Goal: Communication & Community: Answer question/provide support

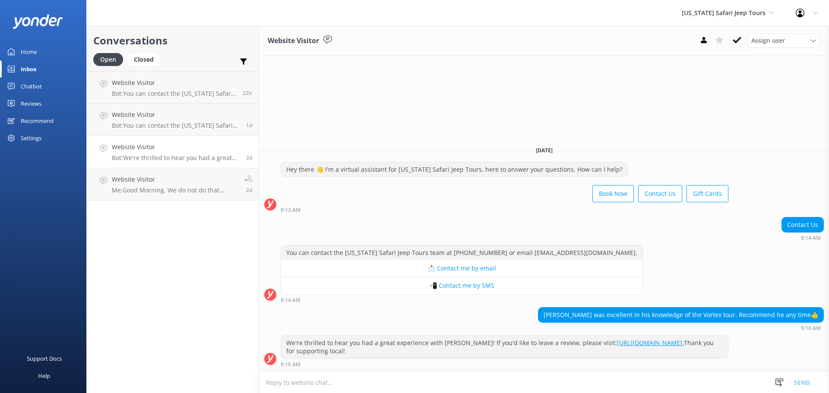
click at [17, 95] on link "Chatbot" at bounding box center [43, 86] width 86 height 17
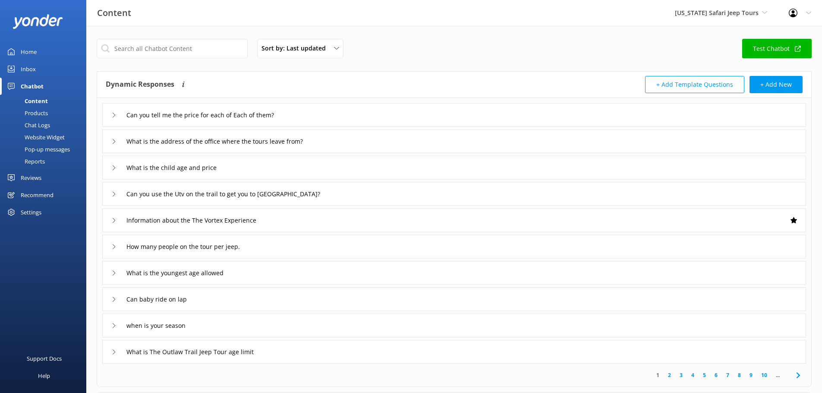
click at [31, 172] on div "Reviews" at bounding box center [31, 177] width 21 height 17
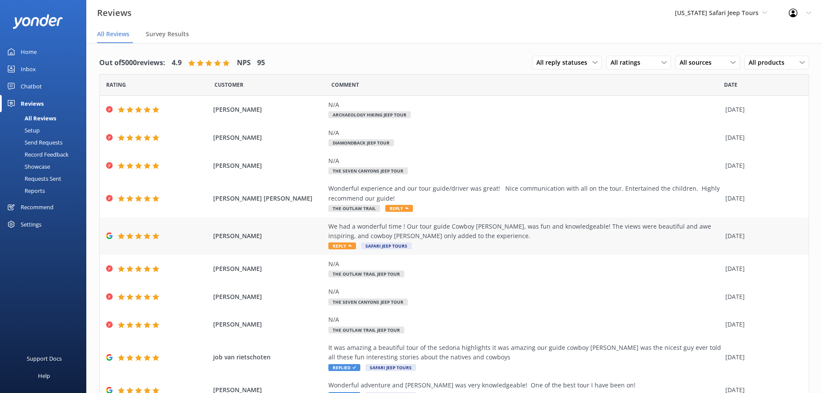
click at [337, 232] on div "We had a wonderful time ! Our tour guide Cowboy Bob, was fun and knowledgeable!…" at bounding box center [524, 231] width 393 height 19
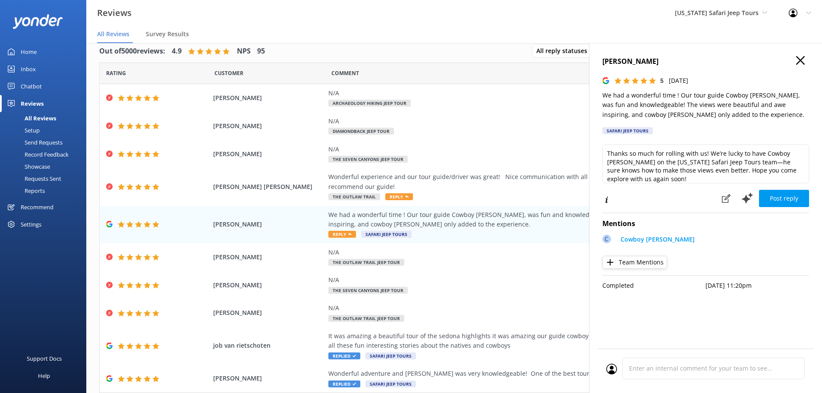
scroll to position [17, 0]
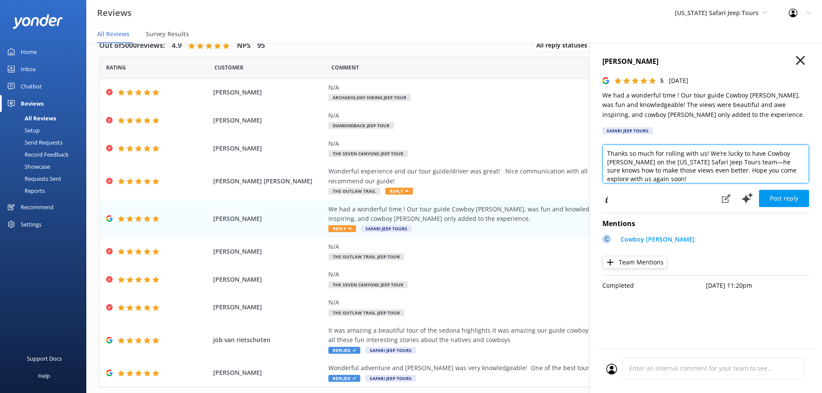
click at [803, 170] on textarea "Thanks so much for rolling with us! We’re lucky to have Cowboy Bob on the Arizo…" at bounding box center [705, 164] width 207 height 39
type textarea "Thanks so much for rolling with us! We’re lucky to have Cowboy Bob on the Arizo…"
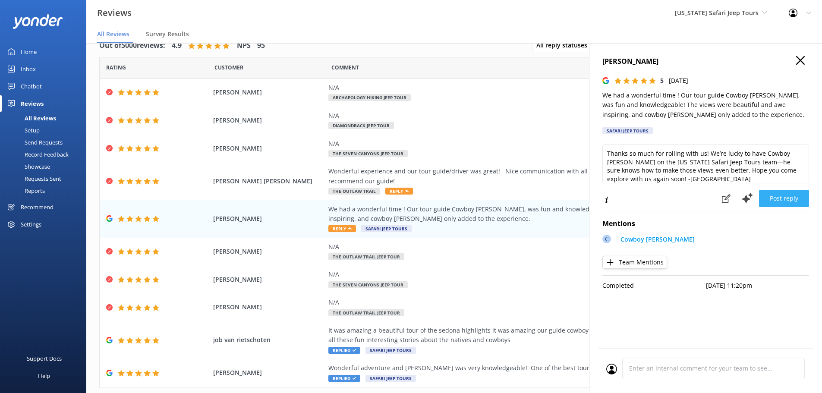
click at [786, 200] on button "Post reply" at bounding box center [784, 198] width 50 height 17
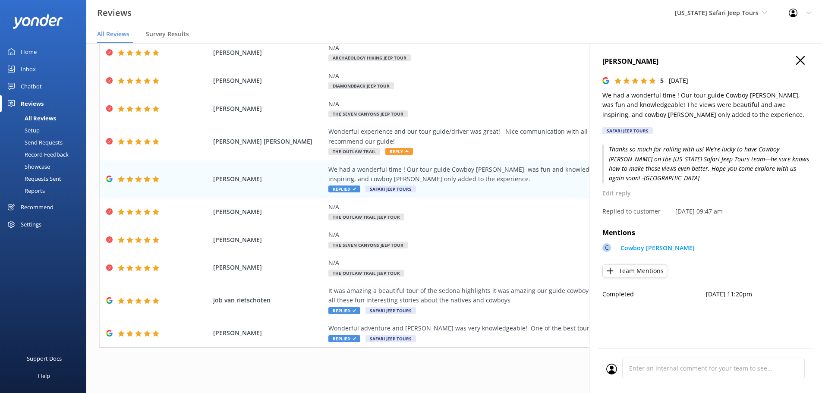
scroll to position [0, 0]
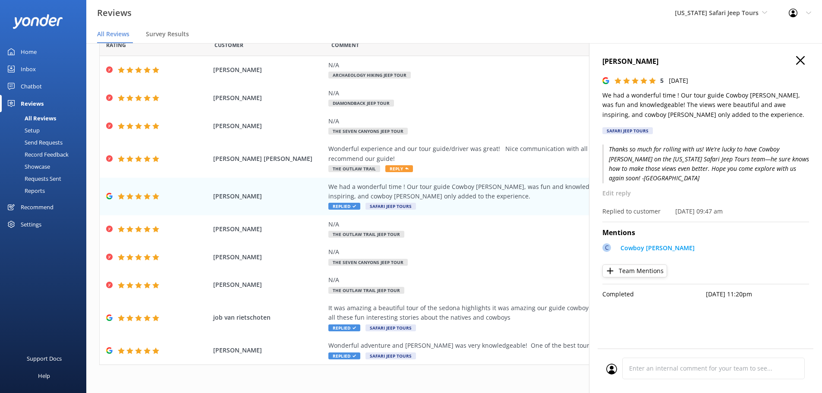
click at [798, 61] on icon at bounding box center [800, 60] width 9 height 9
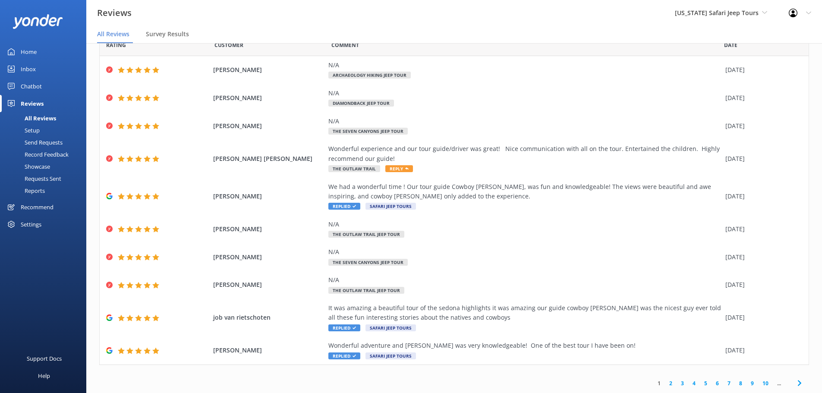
click at [665, 386] on link "2" at bounding box center [671, 383] width 12 height 8
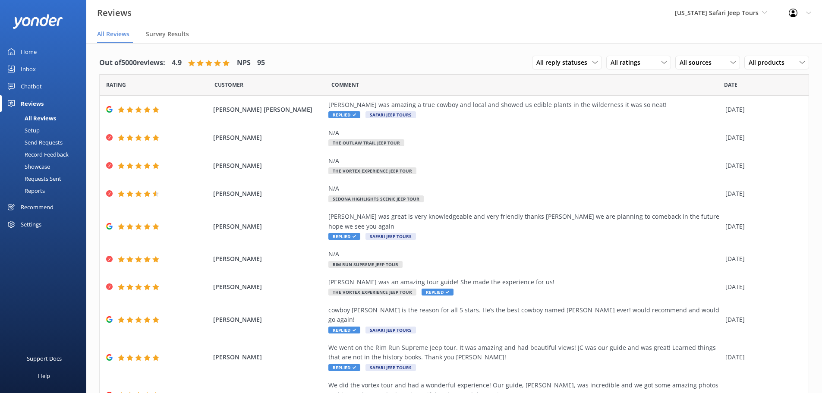
click at [734, 19] on div "Arizona Safari Jeep Tours Sedona Off-Road Center Arizona Safari Jeep Tours Ariz…" at bounding box center [721, 13] width 114 height 26
click at [720, 41] on link "[GEOGRAPHIC_DATA]" at bounding box center [707, 36] width 86 height 21
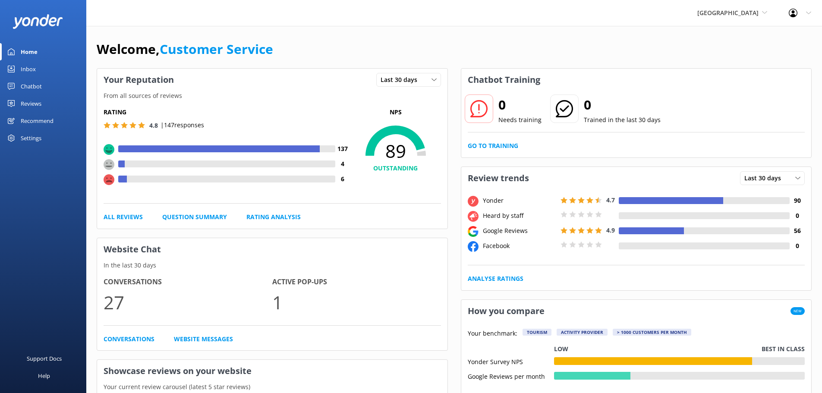
click at [22, 99] on div "Reviews" at bounding box center [31, 103] width 21 height 17
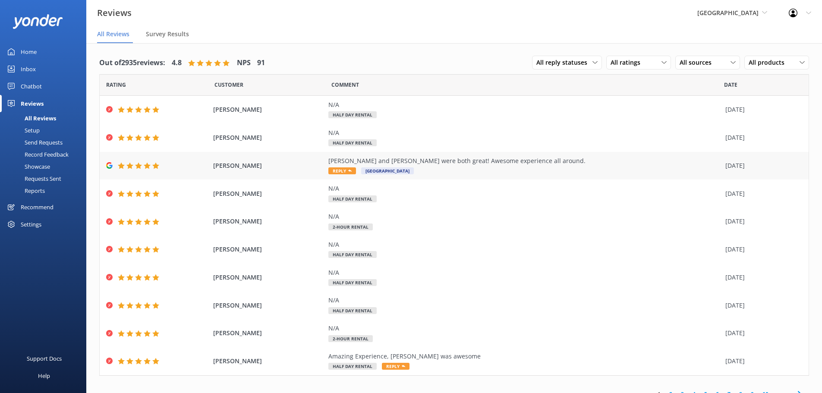
click at [393, 175] on div "Jon and Sebastian were both great! Awesome experience all around. Reply Sedona …" at bounding box center [524, 165] width 393 height 19
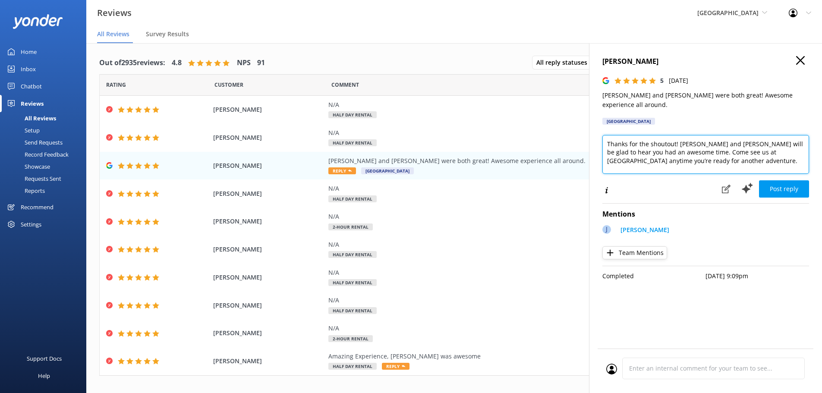
click at [749, 147] on textarea "Thanks for the shoutout! Jon and Sebastian will be glad to hear you had an awes…" at bounding box center [705, 154] width 207 height 39
click at [749, 151] on textarea "Thanks for the shoutout! Jon and Sebastian will be glad to hear you had an awes…" at bounding box center [705, 154] width 207 height 39
drag, startPoint x: 729, startPoint y: 135, endPoint x: 690, endPoint y: 133, distance: 39.8
click at [690, 135] on textarea "Thanks for the shoutout! Jon and Sebastian will be glad to hear you had an awes…" at bounding box center [705, 154] width 207 height 39
click at [672, 153] on textarea "Thanks for the shoutout! Jon will be glad to hear you had an awesome time. Come…" at bounding box center [705, 154] width 207 height 39
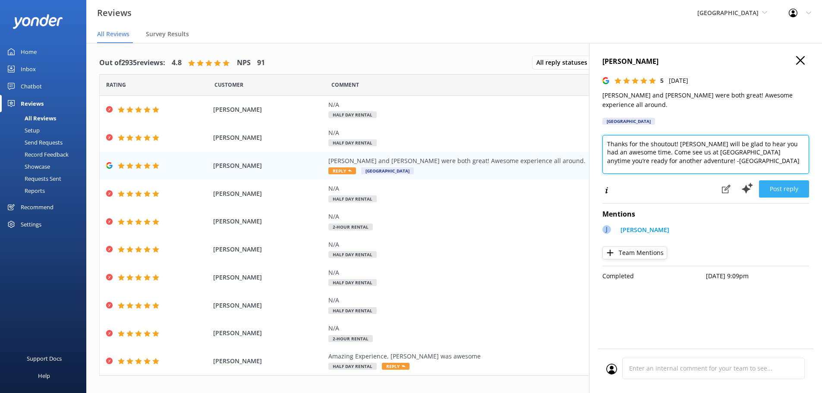
type textarea "Thanks for the shoutout! Jon will be glad to hear you had an awesome time. Come…"
click at [779, 183] on button "Post reply" at bounding box center [784, 188] width 50 height 17
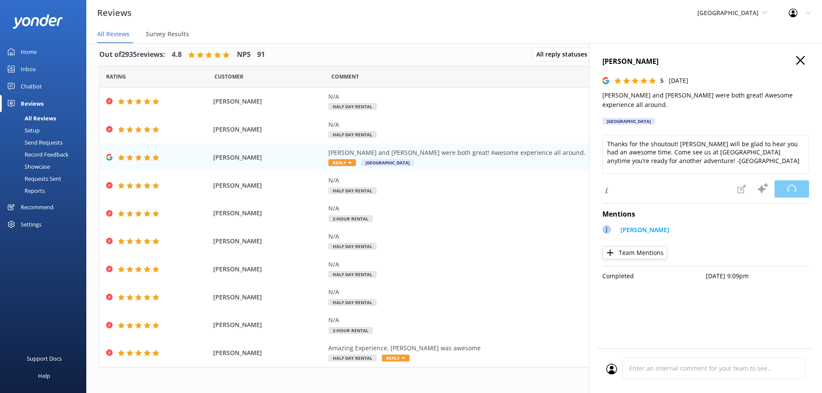
scroll to position [11, 0]
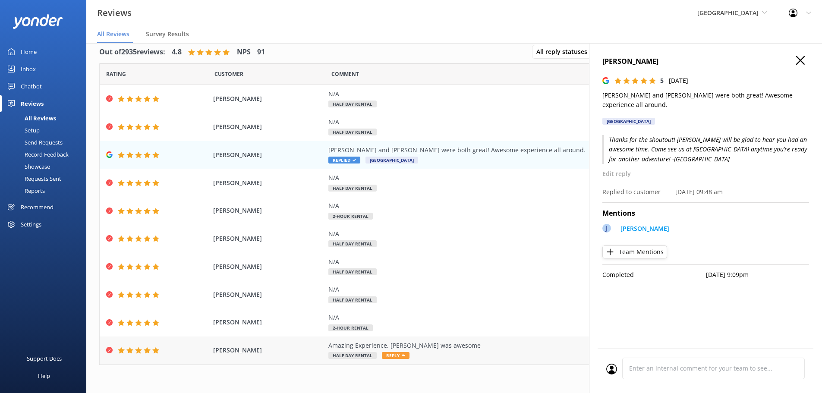
click at [337, 358] on span "Half Day Rental" at bounding box center [352, 355] width 48 height 7
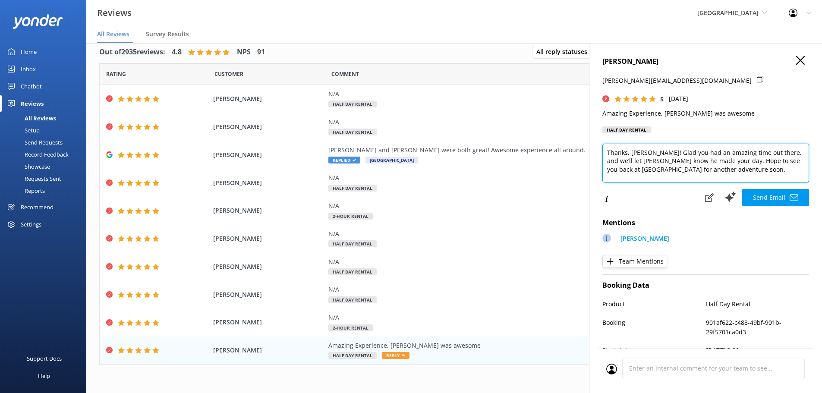
click at [765, 175] on textarea "Thanks, Gregg! Glad you had an amazing time out there, and we’ll let Jon know h…" at bounding box center [705, 163] width 207 height 39
type textarea "Thanks, Gregg! Glad you had an amazing time out there, and we’ll let Jon know h…"
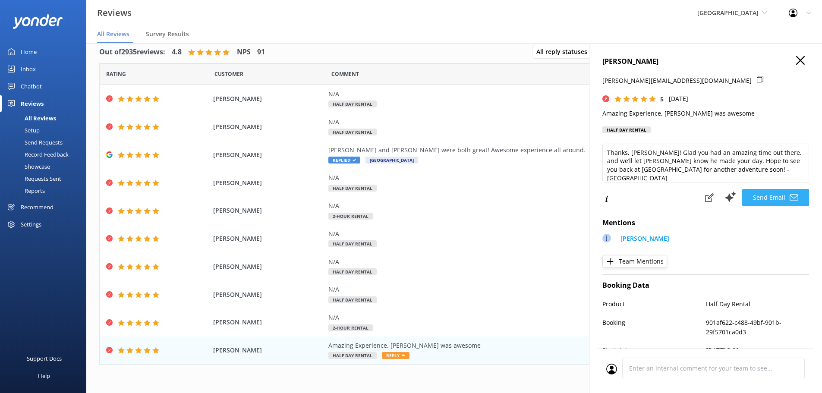
click at [751, 202] on button "Send Email" at bounding box center [775, 197] width 67 height 17
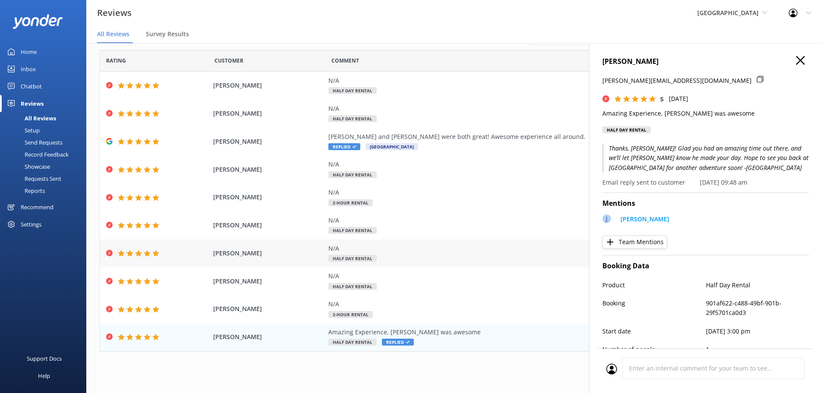
scroll to position [17, 0]
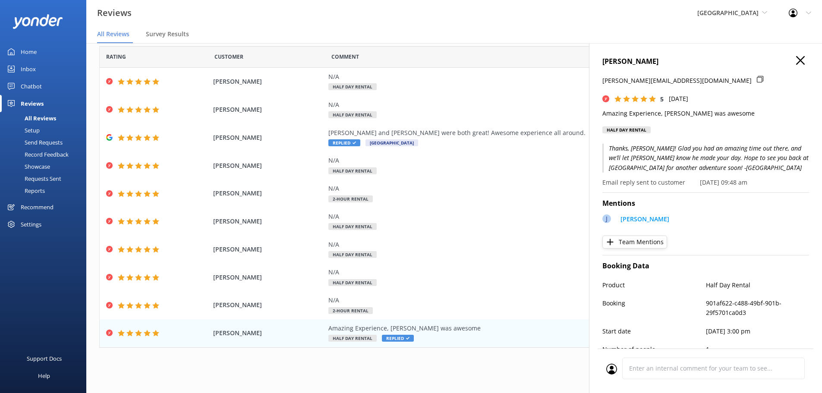
click at [797, 59] on icon at bounding box center [800, 60] width 9 height 9
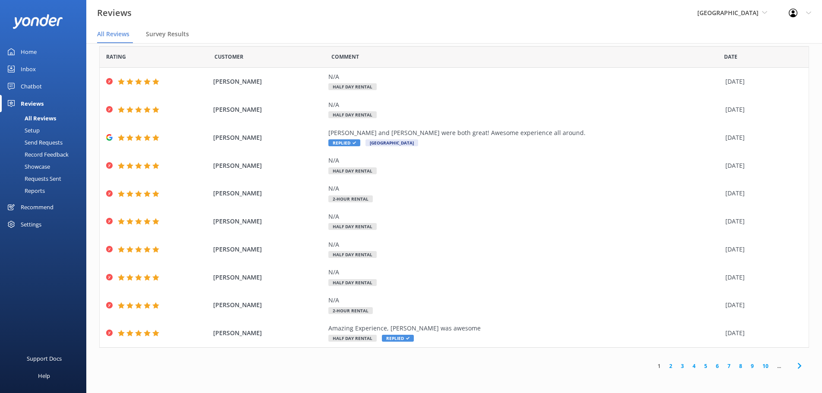
click at [517, 66] on div "Comment" at bounding box center [527, 57] width 393 height 22
click at [666, 369] on link "2" at bounding box center [671, 366] width 12 height 8
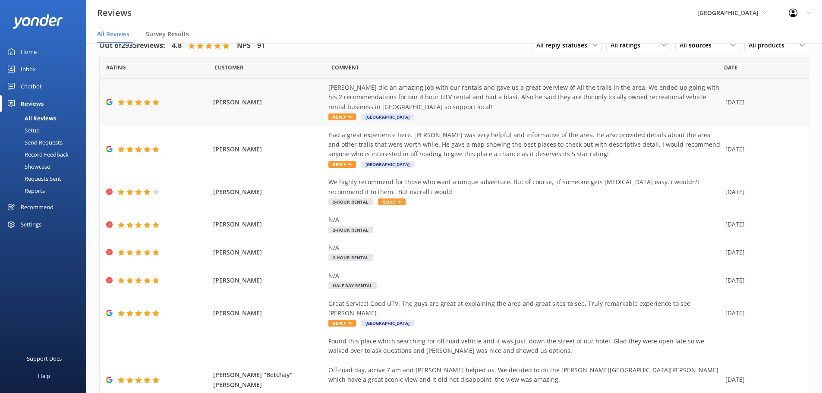
click at [422, 108] on div "Jay did an amazing job with our rentals and gave us a great overview of All the…" at bounding box center [524, 97] width 393 height 29
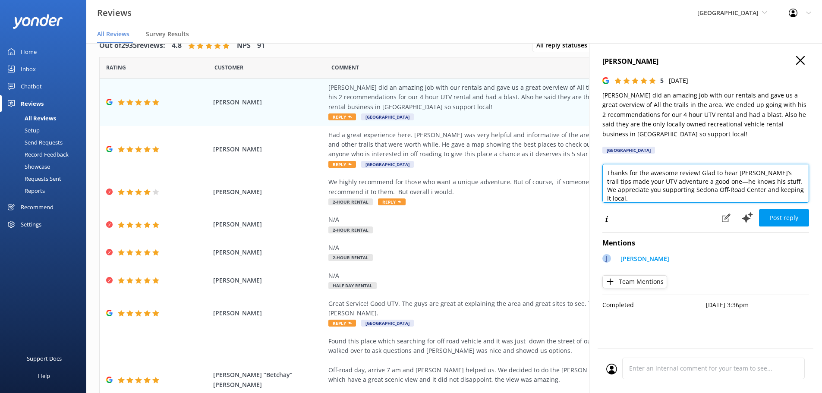
click at [779, 190] on textarea "Thanks for the awesome review! Glad to hear Jay’s trail tips made your UTV adve…" at bounding box center [705, 183] width 207 height 39
type textarea "Thanks for the awesome review! Glad to hear Jay’s trail tips made your UTV adve…"
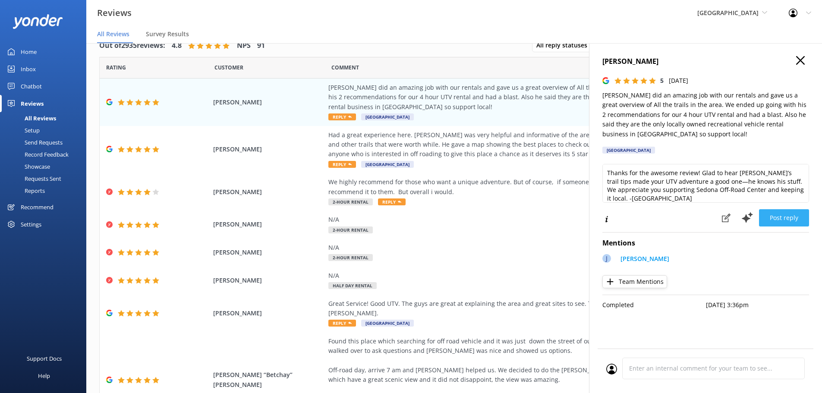
click at [780, 224] on button "Post reply" at bounding box center [784, 217] width 50 height 17
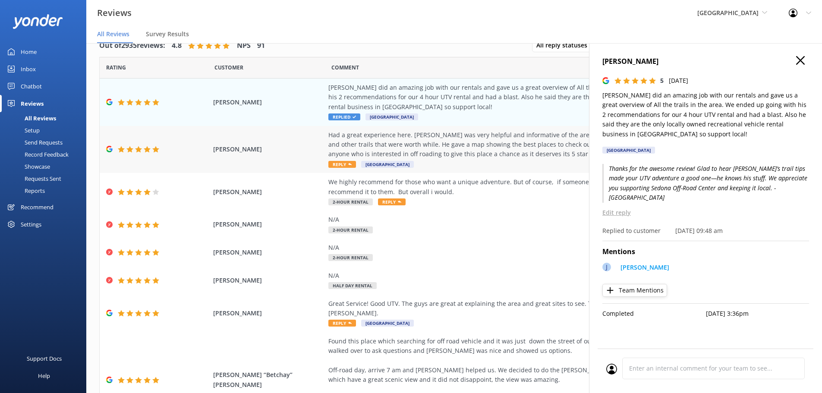
click at [375, 152] on div "Had a great experience here. Jon D was very helpful and informative of the area…" at bounding box center [524, 144] width 393 height 29
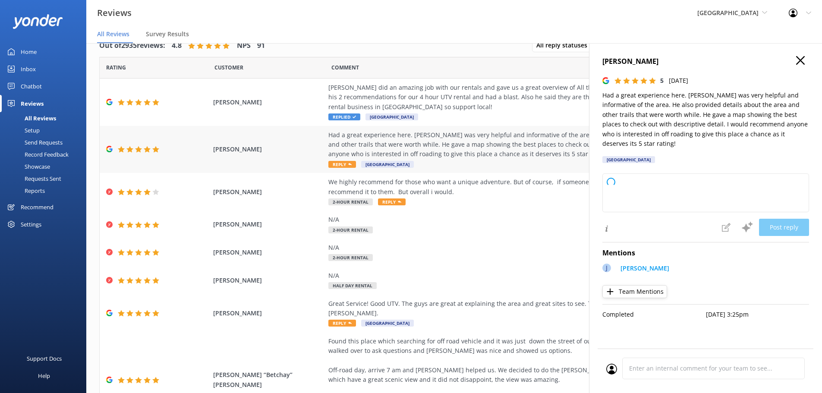
click at [372, 154] on div "Had a great experience here. Jon D was very helpful and informative of the area…" at bounding box center [524, 144] width 393 height 29
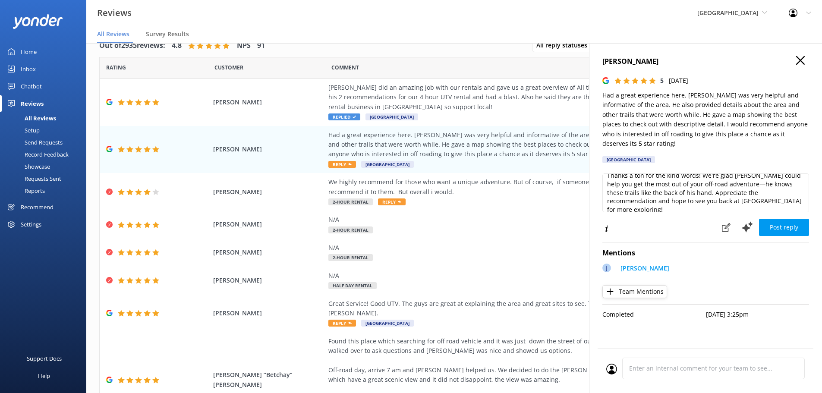
scroll to position [13, 0]
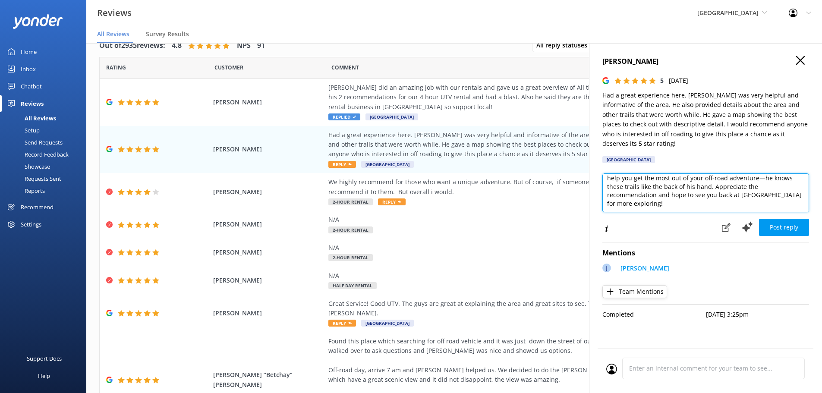
click at [744, 198] on textarea "Thanks a ton for the kind words! We're glad Jon D could help you get the most o…" at bounding box center [705, 192] width 207 height 39
type textarea "Thanks a ton for the kind words! We're glad Jon D could help you get the most o…"
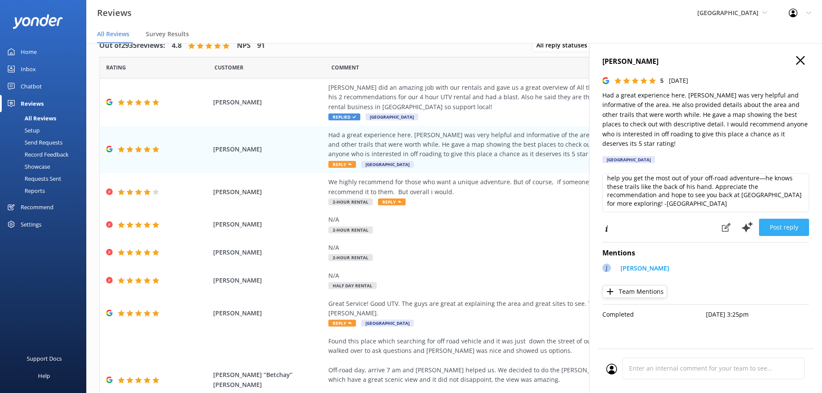
click at [780, 220] on button "Post reply" at bounding box center [784, 227] width 50 height 17
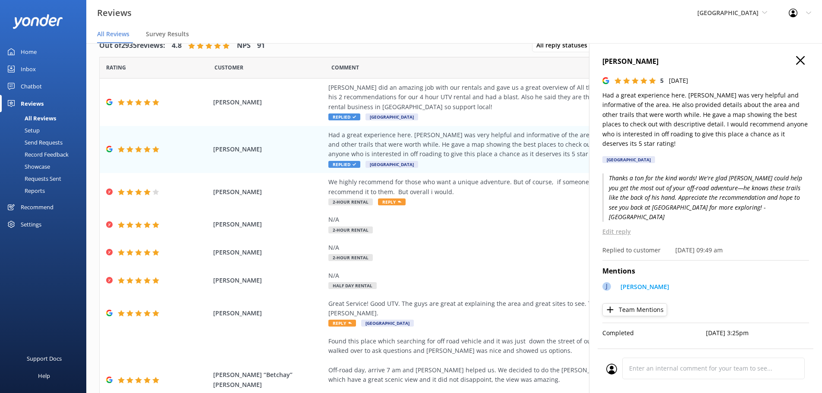
click at [796, 62] on icon at bounding box center [800, 60] width 9 height 9
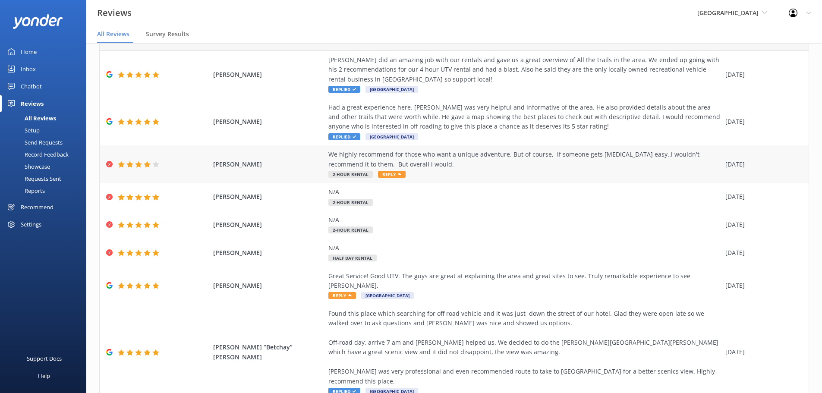
scroll to position [43, 0]
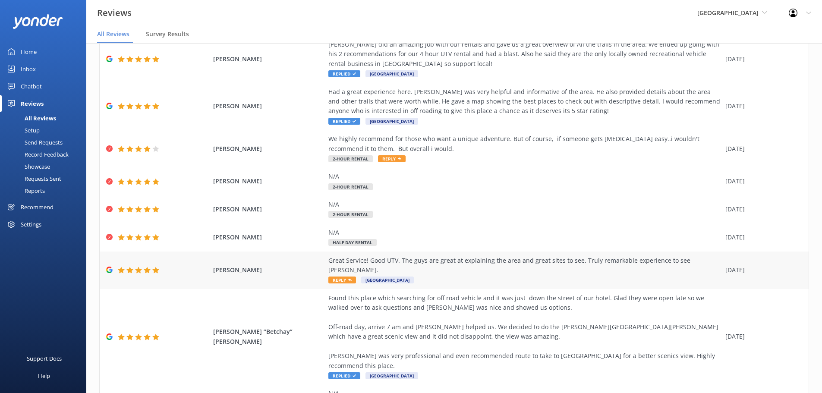
click at [368, 277] on span "Sedona OFF-ROAD Center" at bounding box center [387, 280] width 53 height 7
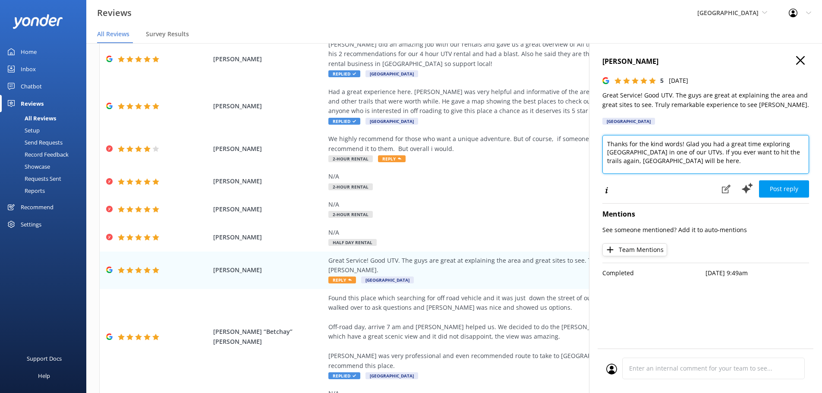
click at [717, 161] on textarea "Thanks for the kind words! Glad you had a great time exploring Sedona in one of…" at bounding box center [705, 154] width 207 height 39
type textarea "Thanks for the kind words! Glad you had a great time exploring Sedona in one of…"
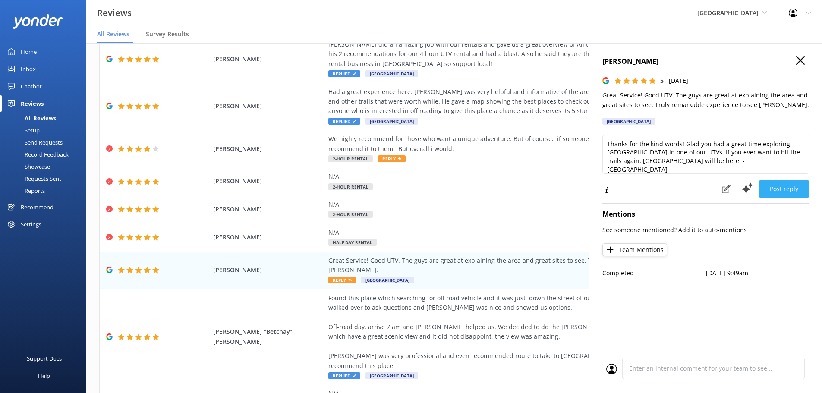
click at [785, 189] on button "Post reply" at bounding box center [784, 188] width 50 height 17
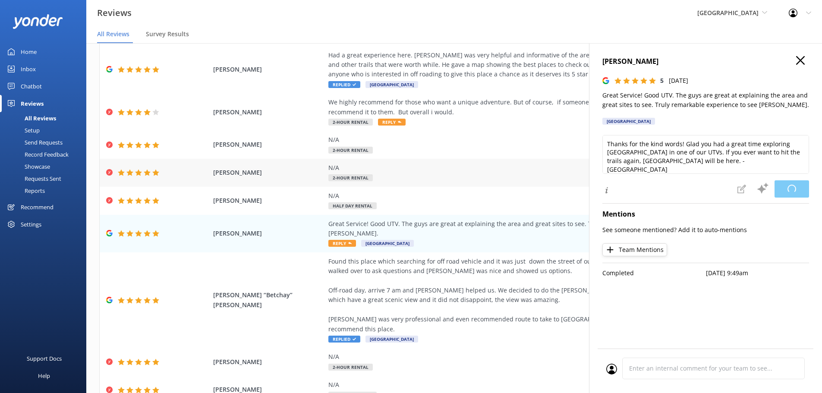
scroll to position [117, 0]
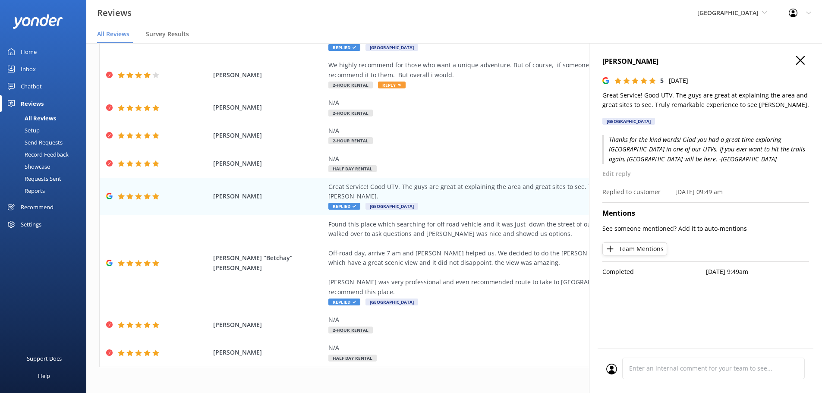
click at [388, 379] on div "Out of 2935 reviews: 4.8 NPS 91 All reply statuses All reply statuses Needs a r…" at bounding box center [454, 156] width 736 height 495
click at [797, 58] on icon at bounding box center [800, 60] width 9 height 9
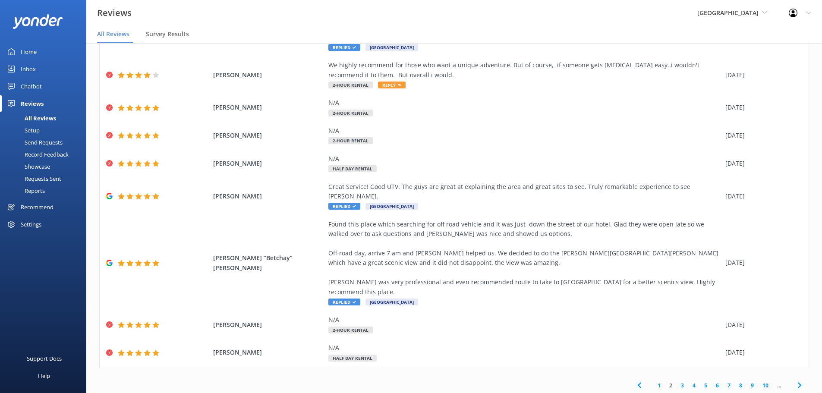
click at [677, 381] on link "3" at bounding box center [683, 385] width 12 height 8
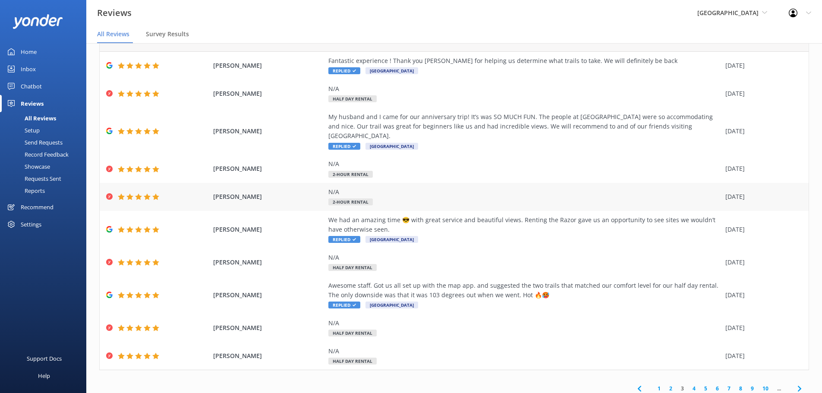
scroll to position [40, 0]
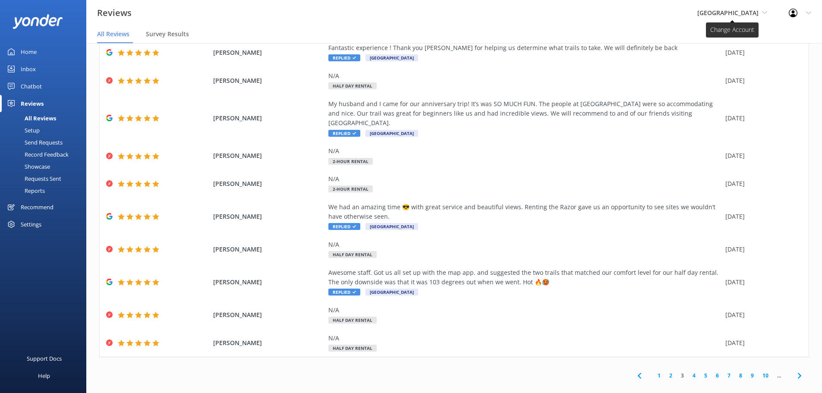
click at [744, 9] on span "[GEOGRAPHIC_DATA]" at bounding box center [727, 13] width 61 height 8
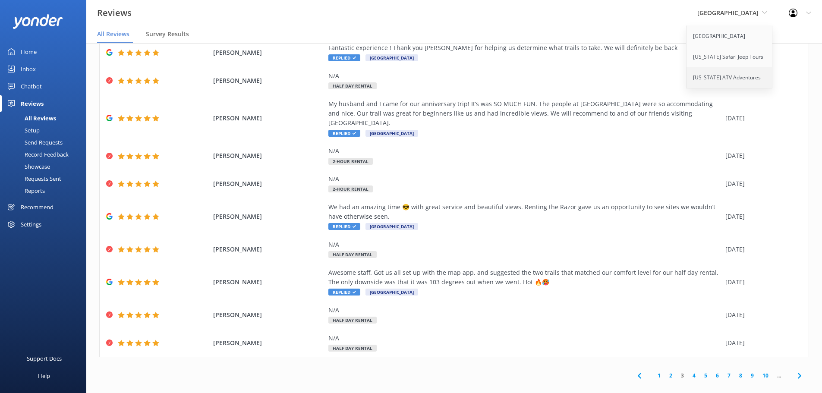
click at [737, 81] on link "[US_STATE] ATV Adventures" at bounding box center [730, 77] width 86 height 21
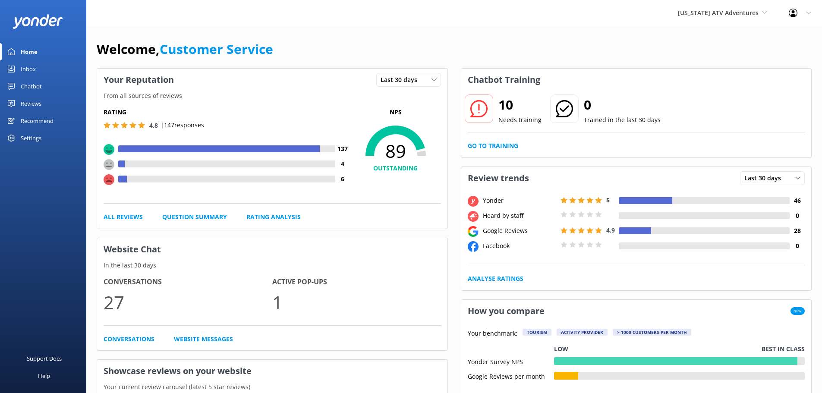
click at [39, 104] on div "Reviews" at bounding box center [31, 103] width 21 height 17
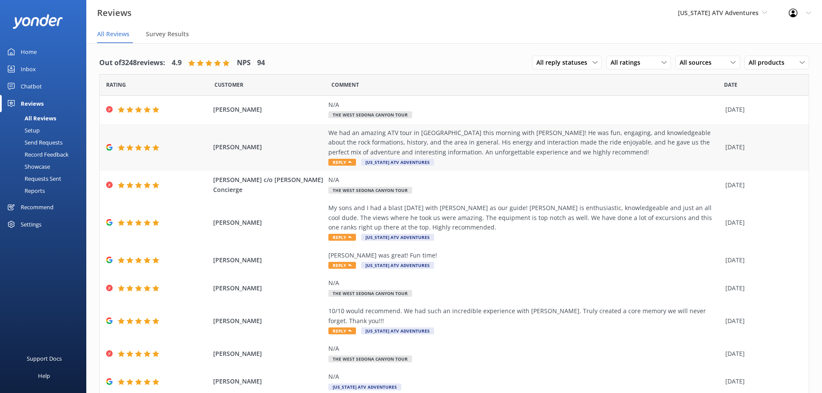
click at [344, 151] on div "We had an amazing ATV tour in Sedona this morning with Adam! He was fun, engagi…" at bounding box center [524, 142] width 393 height 29
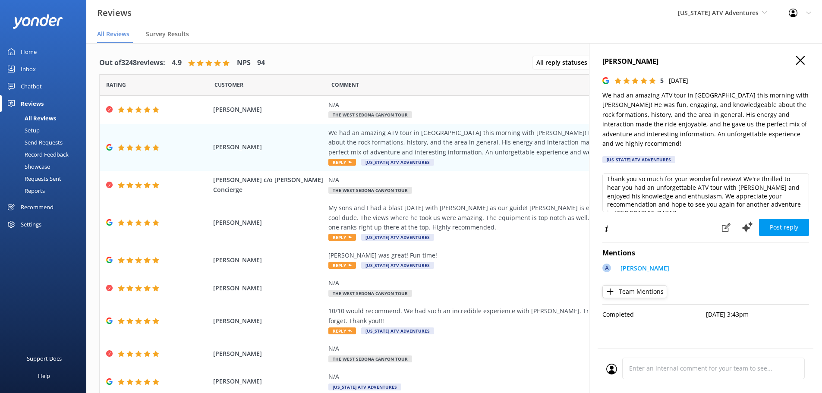
scroll to position [4, 0]
click at [791, 195] on textarea "Thank you so much for your wonderful review! We're thrilled to hear you had an …" at bounding box center [705, 192] width 207 height 39
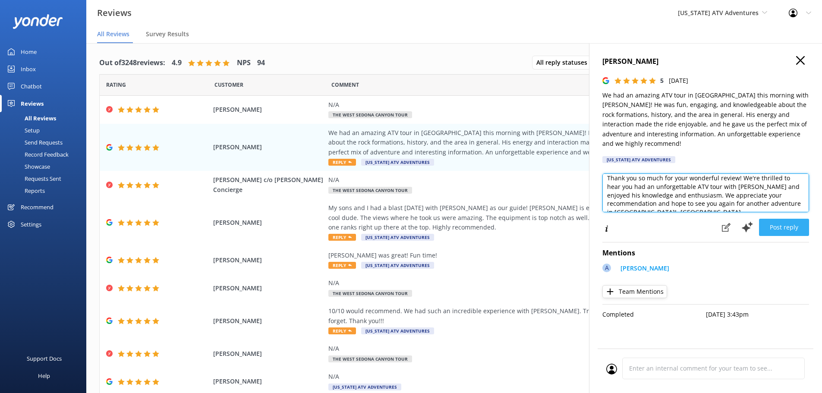
type textarea "Thank you so much for your wonderful review! We're thrilled to hear you had an …"
click at [783, 223] on button "Post reply" at bounding box center [784, 227] width 50 height 17
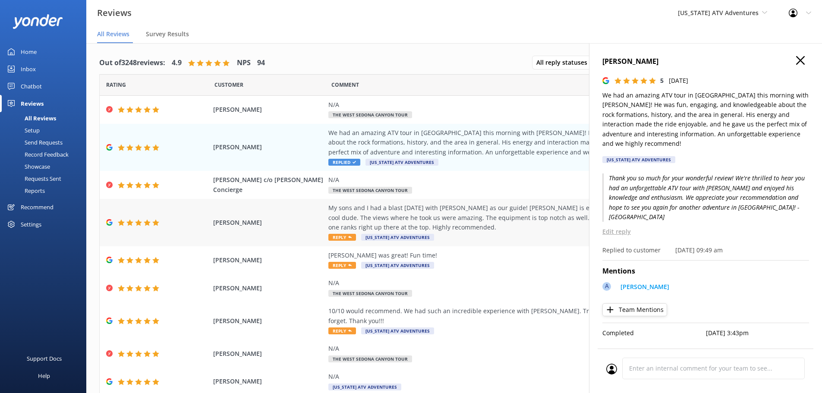
click at [332, 222] on div "My sons and I had a blast today with Adam as our guide! Adam is enthusiastic, k…" at bounding box center [524, 217] width 393 height 29
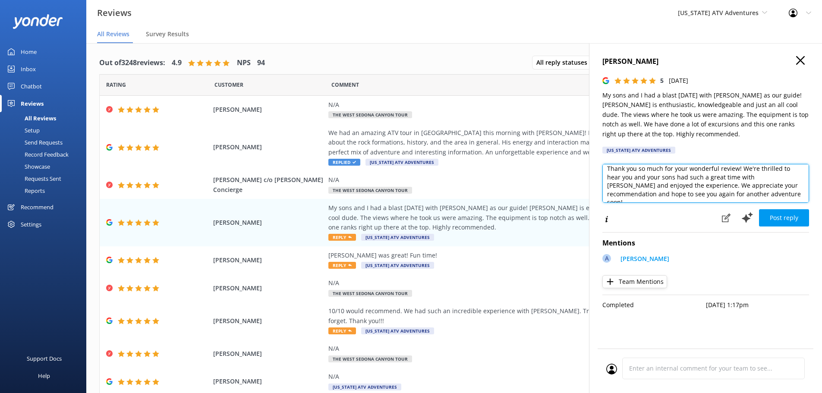
click at [761, 198] on textarea "Thank you so much for your wonderful review! We're thrilled to hear you and you…" at bounding box center [705, 183] width 207 height 39
type textarea "Thank you so much for your wonderful review! We're thrilled to hear you and you…"
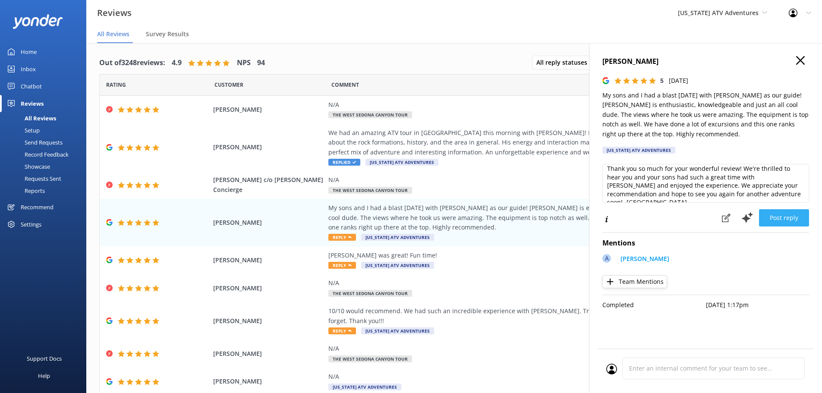
click at [775, 216] on button "Post reply" at bounding box center [784, 217] width 50 height 17
click at [343, 261] on div "Adam was great! Fun time! Reply Arizona ATV Adventures" at bounding box center [524, 260] width 393 height 19
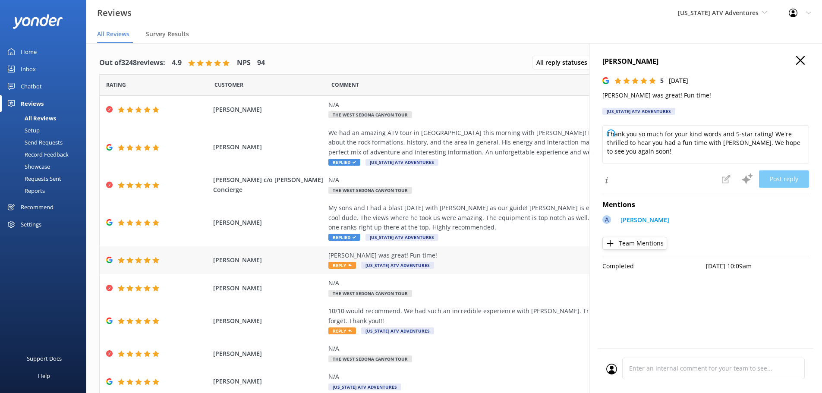
click at [328, 262] on span "Reply" at bounding box center [342, 265] width 28 height 7
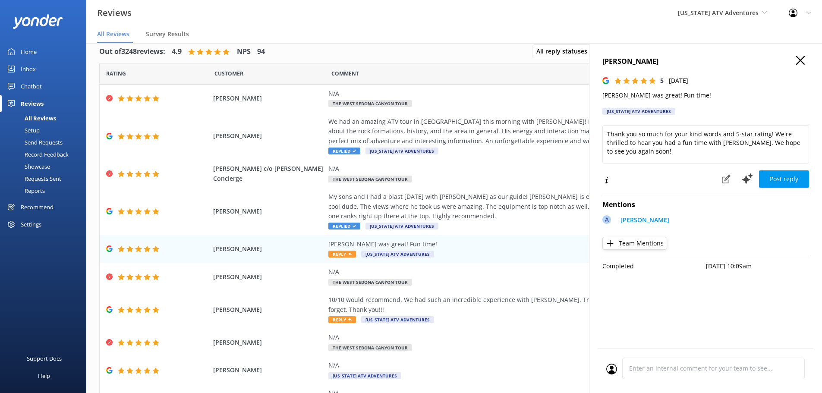
scroll to position [17, 0]
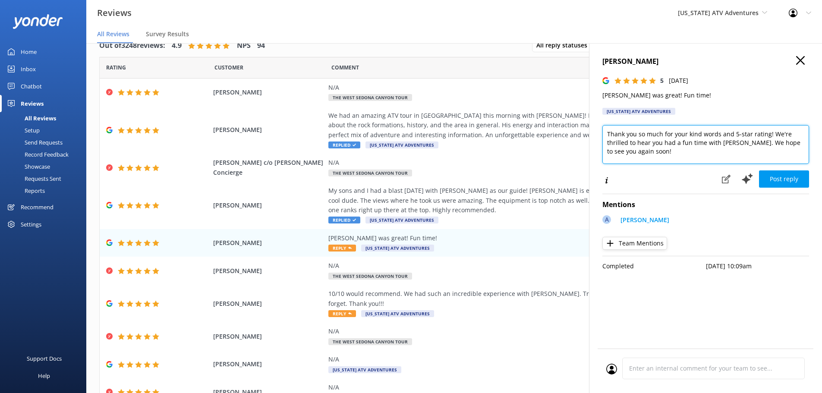
click at [681, 154] on textarea "Thank you so much for your kind words and 5-star rating! We're thrilled to hear…" at bounding box center [705, 144] width 207 height 39
type textarea "Thank you so much for your kind words and 5-star rating! We're thrilled to hear…"
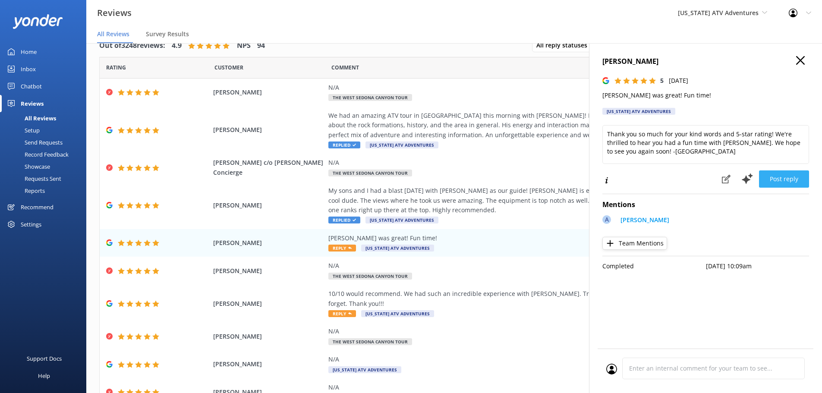
click at [785, 183] on button "Post reply" at bounding box center [784, 178] width 50 height 17
click at [551, 210] on div "My sons and I had a blast today with Adam as our guide! Adam is enthusiastic, k…" at bounding box center [524, 200] width 393 height 29
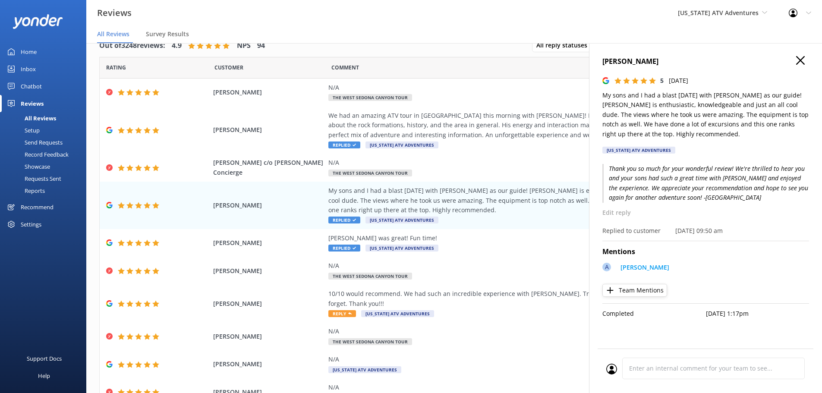
click at [803, 61] on icon at bounding box center [800, 60] width 9 height 9
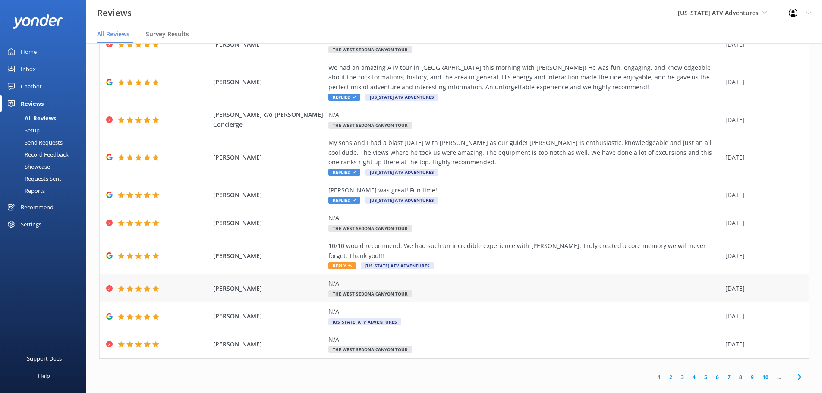
scroll to position [49, 0]
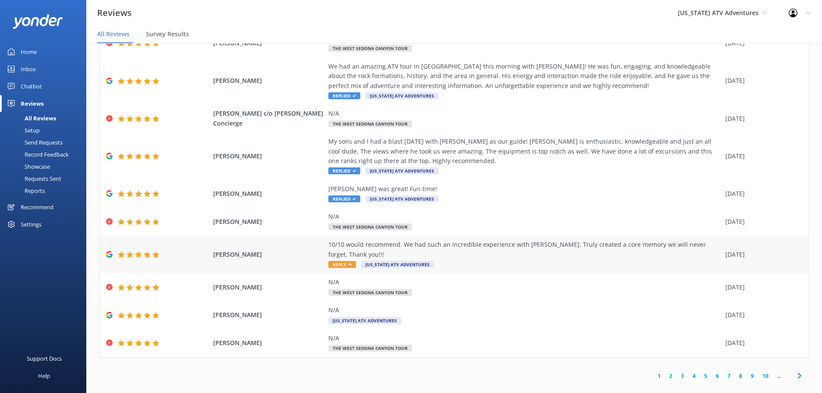
click at [347, 261] on span "Reply" at bounding box center [342, 264] width 28 height 7
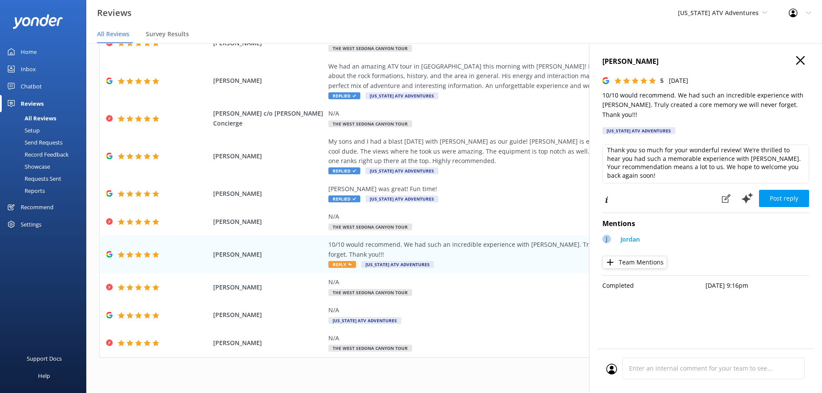
scroll to position [4, 0]
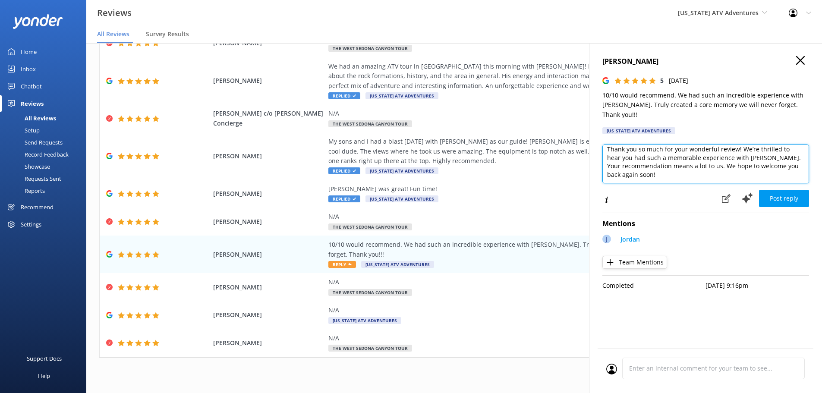
click at [682, 165] on textarea "Thank you so much for your wonderful review! We’re thrilled to hear you had suc…" at bounding box center [705, 164] width 207 height 39
type textarea "Thank you so much for your wonderful review! We’re thrilled to hear you had suc…"
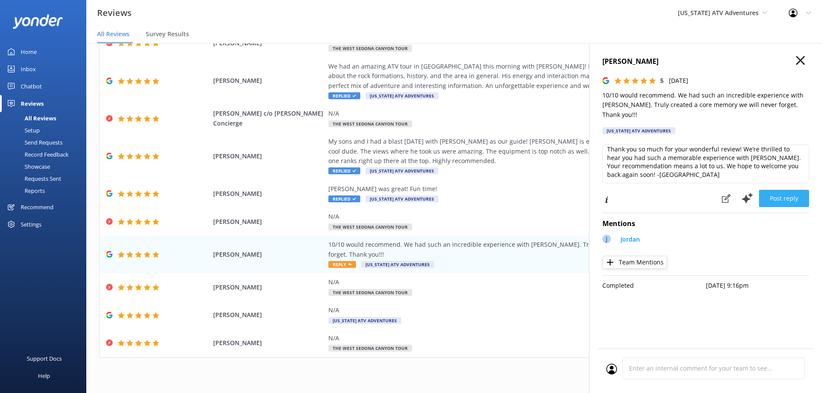
click at [798, 190] on button "Post reply" at bounding box center [784, 198] width 50 height 17
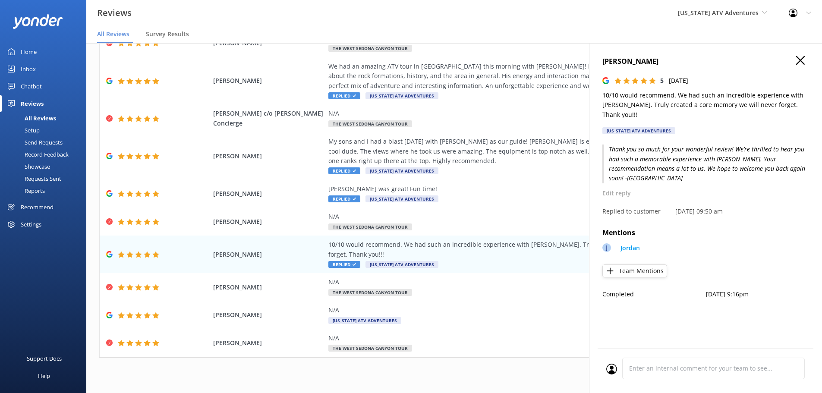
click at [804, 57] on use at bounding box center [800, 60] width 9 height 9
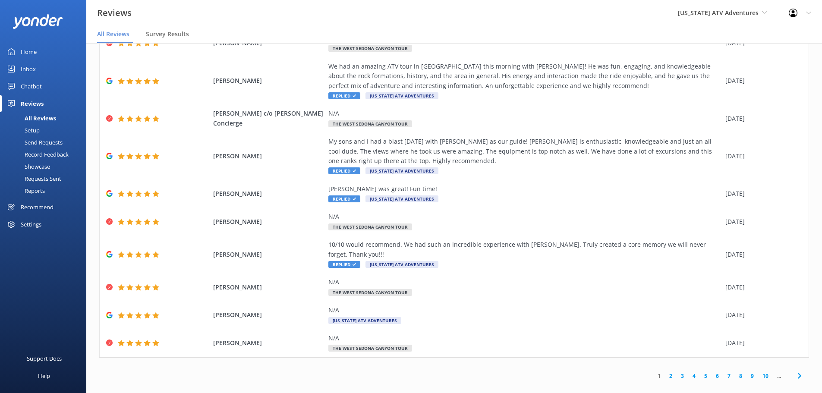
click at [547, 6] on div "Reviews Arizona ATV Adventures Sedona Off-Road Center Arizona Safari Jeep Tours…" at bounding box center [411, 13] width 822 height 26
click at [665, 372] on link "2" at bounding box center [671, 376] width 12 height 8
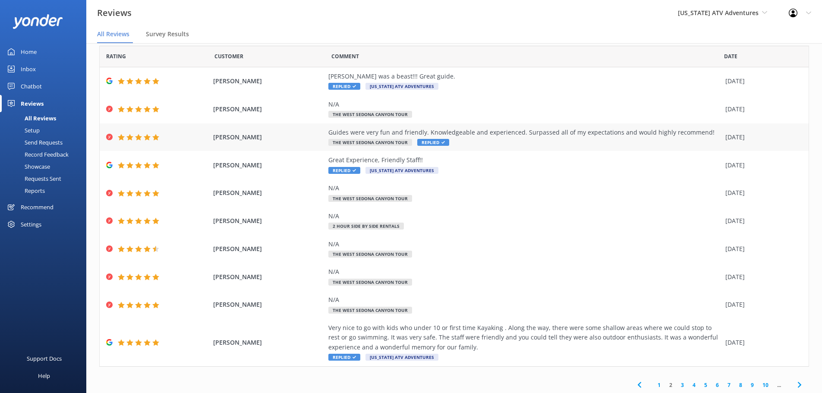
scroll to position [30, 0]
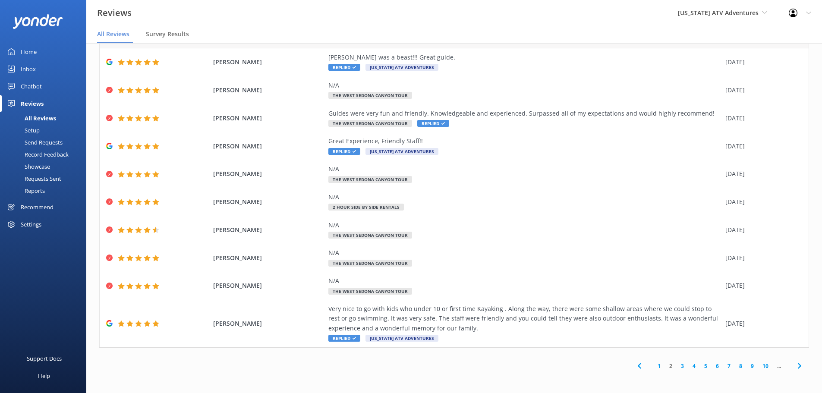
click at [677, 369] on link "3" at bounding box center [683, 366] width 12 height 8
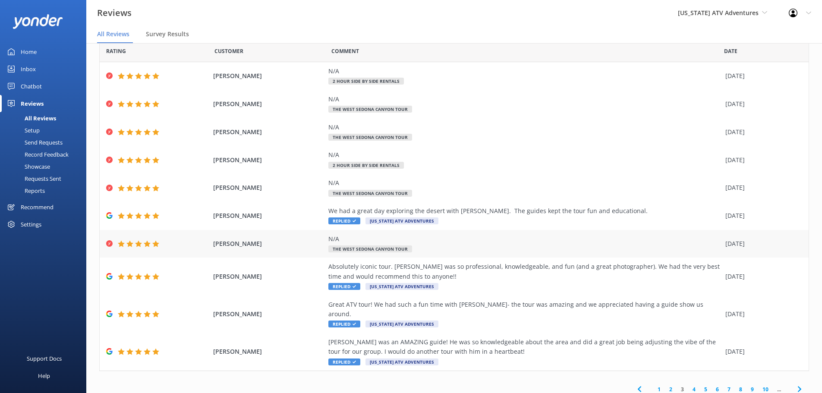
scroll to position [30, 0]
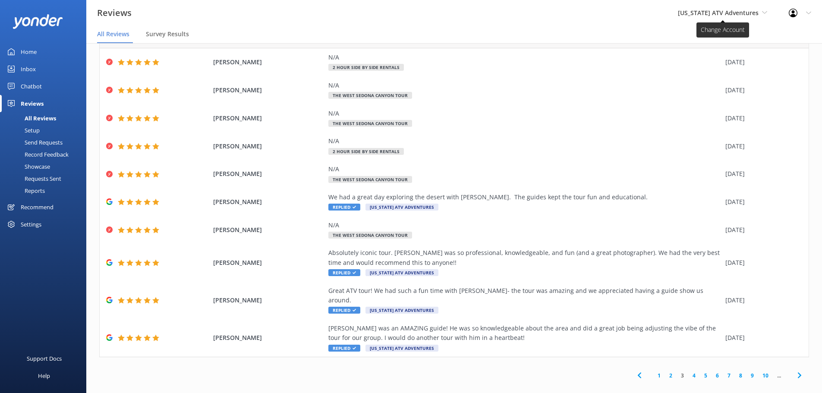
click at [757, 10] on span "[US_STATE] ATV Adventures" at bounding box center [718, 13] width 81 height 8
click at [710, 56] on link "[US_STATE] Safari Jeep Tours" at bounding box center [710, 57] width 86 height 21
